Goal: Check status: Check status

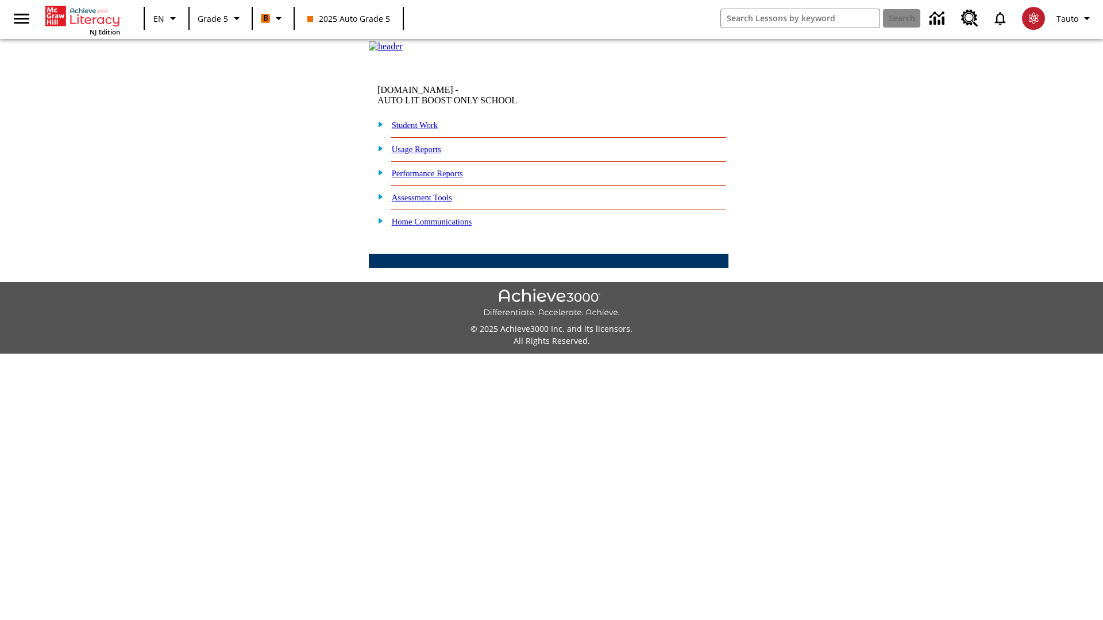
click at [422, 130] on link "Student Work" at bounding box center [415, 125] width 46 height 9
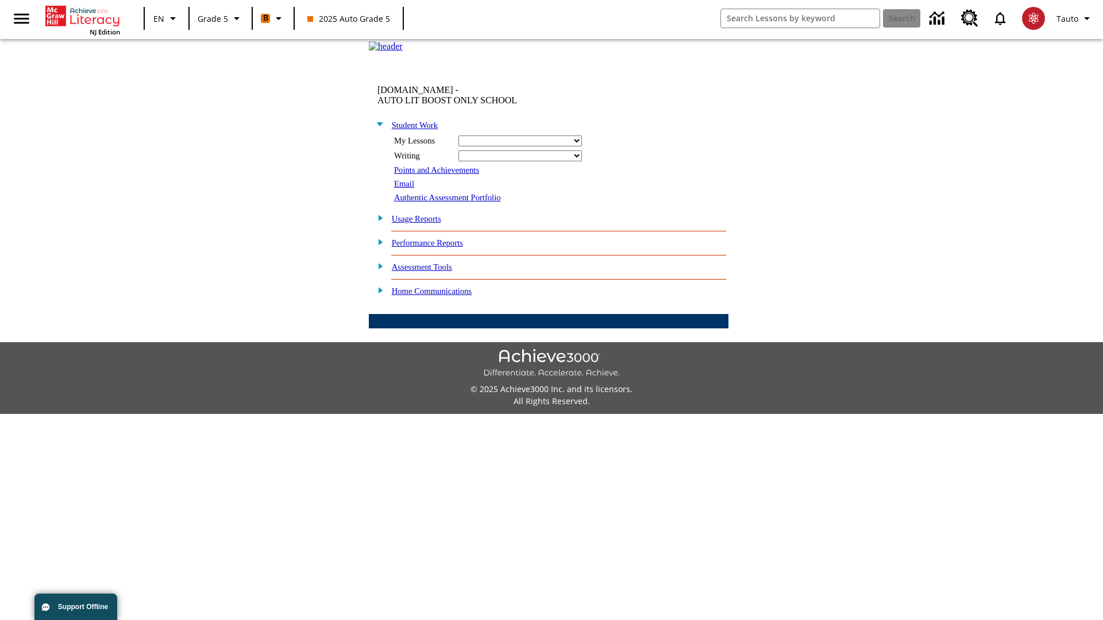
select select "/options/reports/?report_id=12&atype=22&section=2"
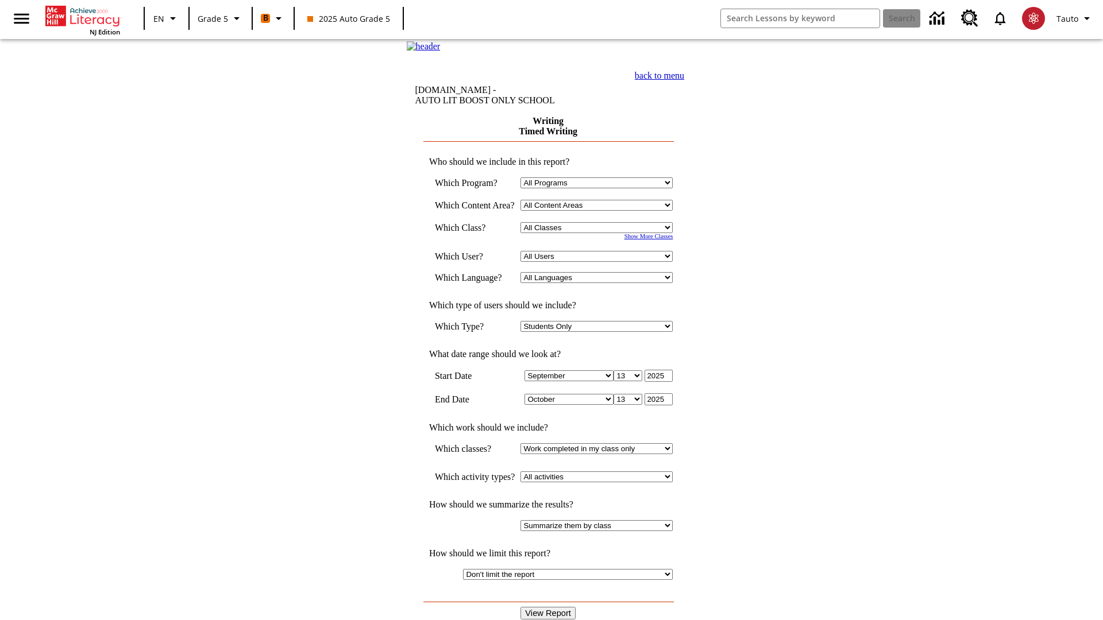
click at [600, 233] on select "Select a Class: All Classes 2025 Auto Grade 5 OL 2025 Auto Grade 6" at bounding box center [596, 227] width 152 height 11
select select "11133131"
